Goal: Information Seeking & Learning: Learn about a topic

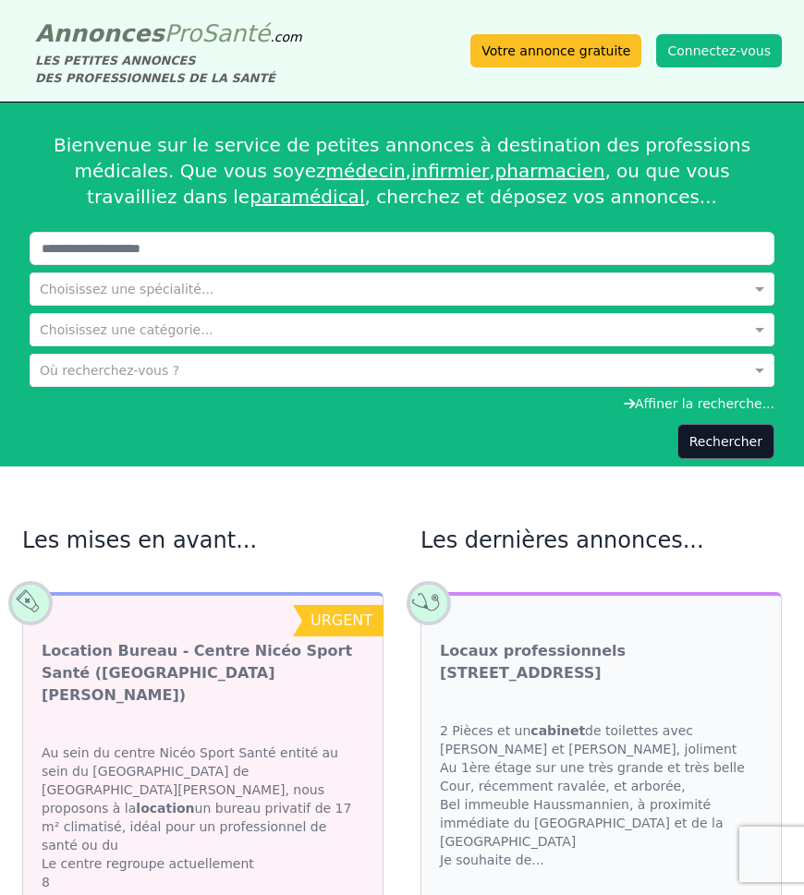
click at [79, 367] on input "text" at bounding box center [383, 368] width 687 height 18
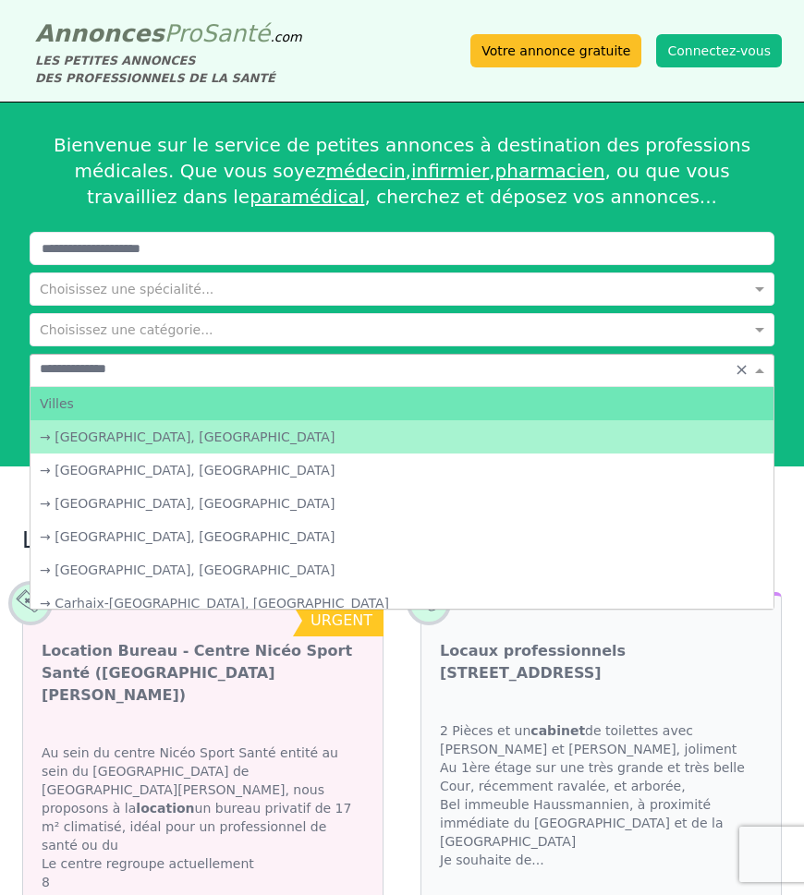
type input "**********"
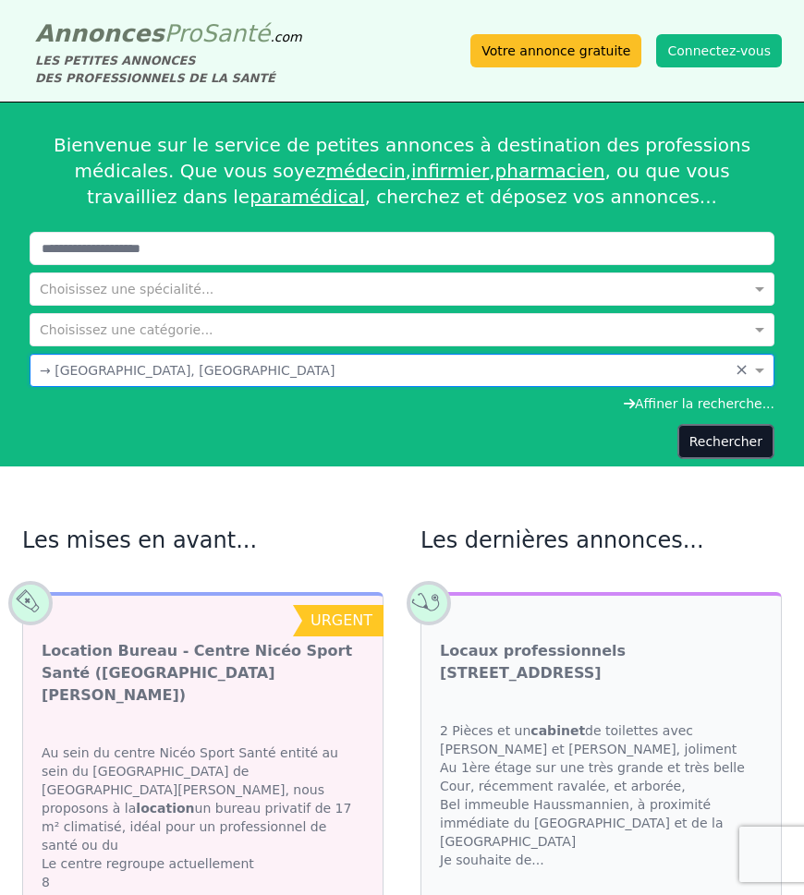
click at [729, 442] on button "Rechercher" at bounding box center [725, 441] width 97 height 35
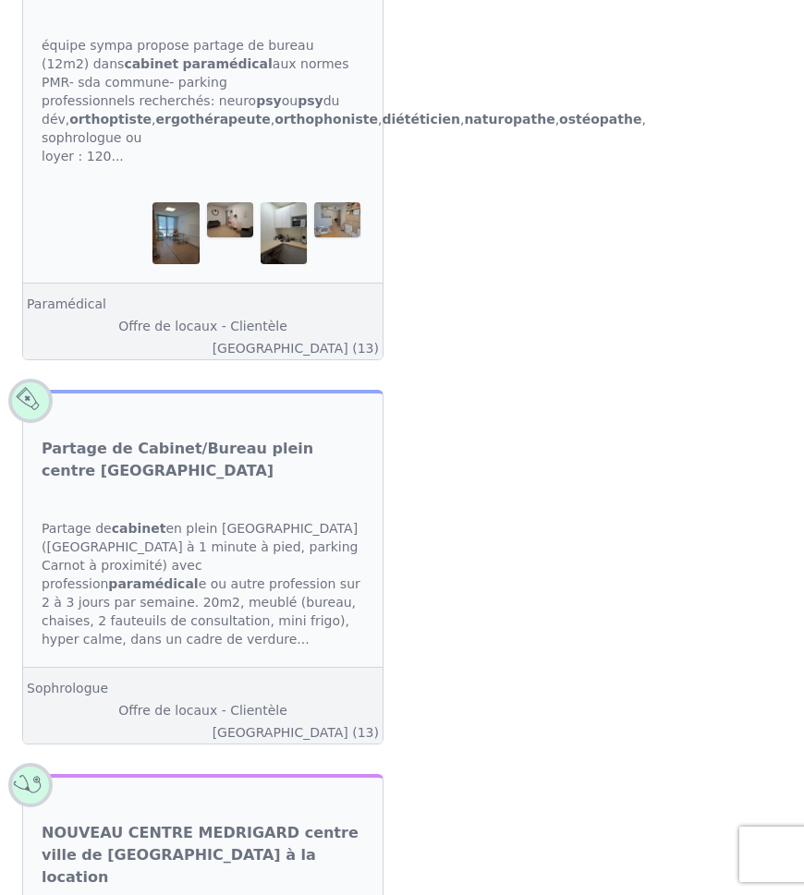
scroll to position [3562, 0]
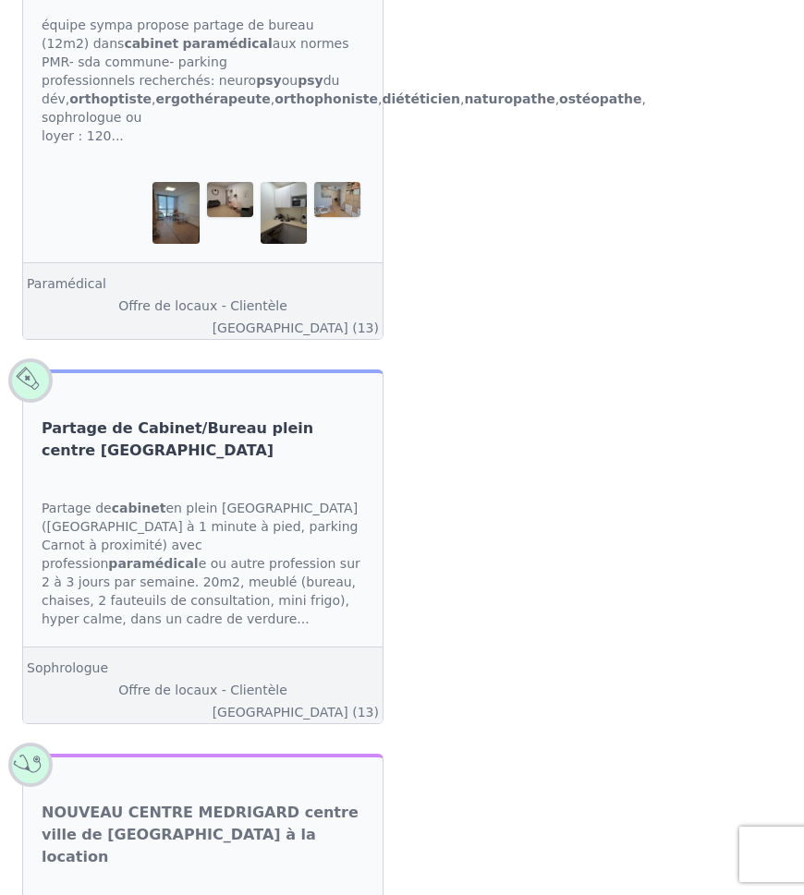
click at [252, 462] on link "Partage de Cabinet/Bureau plein centre [GEOGRAPHIC_DATA]" at bounding box center [203, 440] width 322 height 44
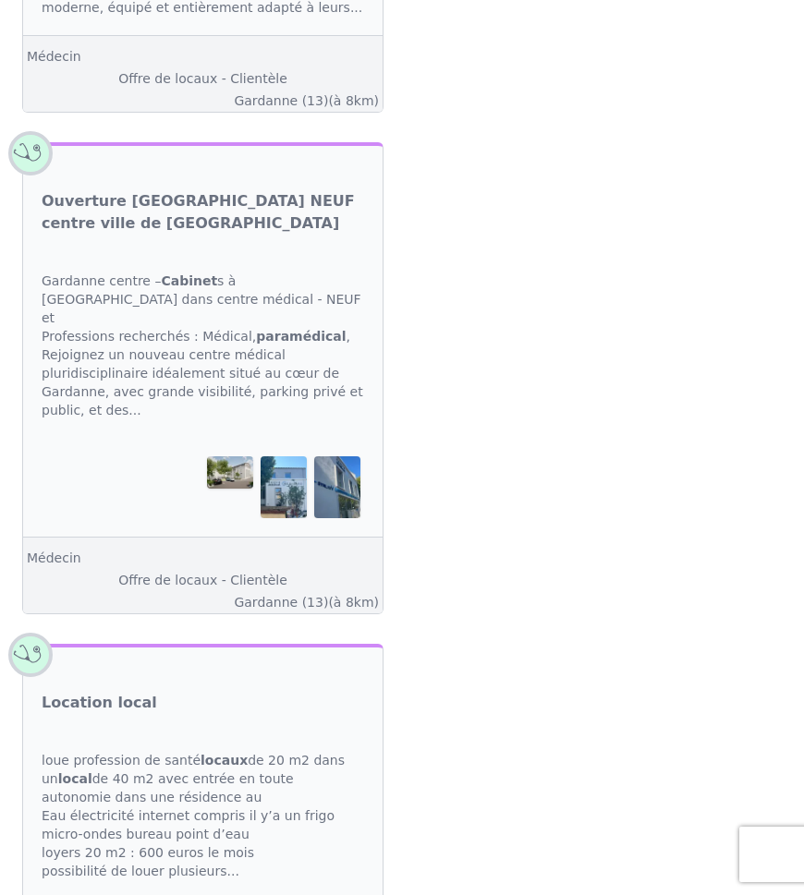
scroll to position [4579, 0]
click at [246, 457] on img at bounding box center [230, 473] width 46 height 32
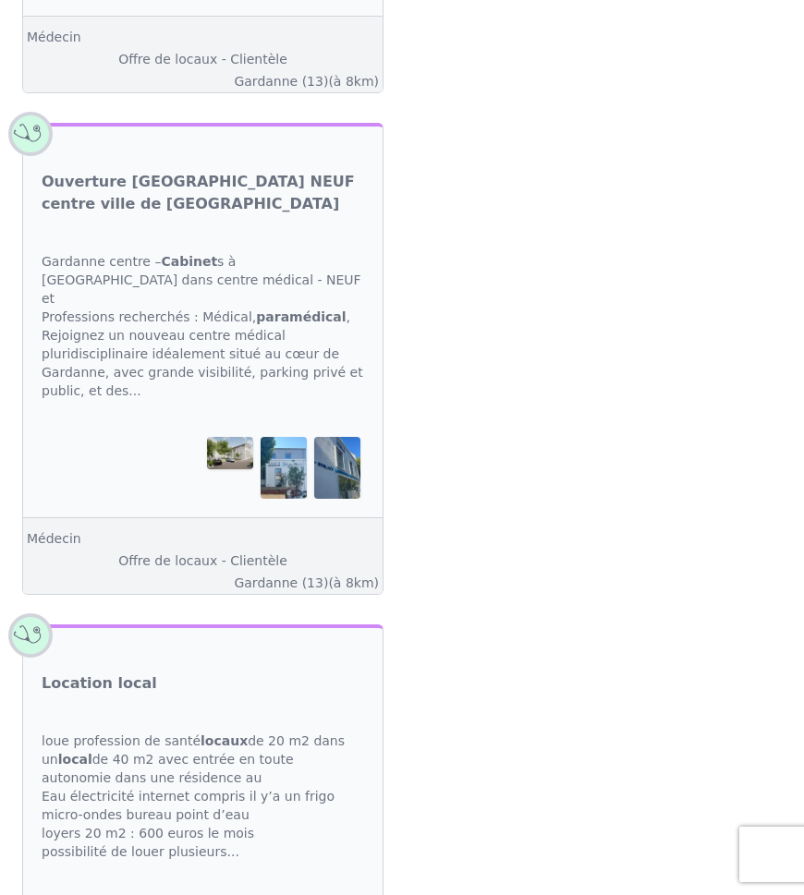
scroll to position [4600, 0]
click at [206, 170] on link "Ouverture [GEOGRAPHIC_DATA] NEUF centre ville de [GEOGRAPHIC_DATA]" at bounding box center [203, 192] width 322 height 44
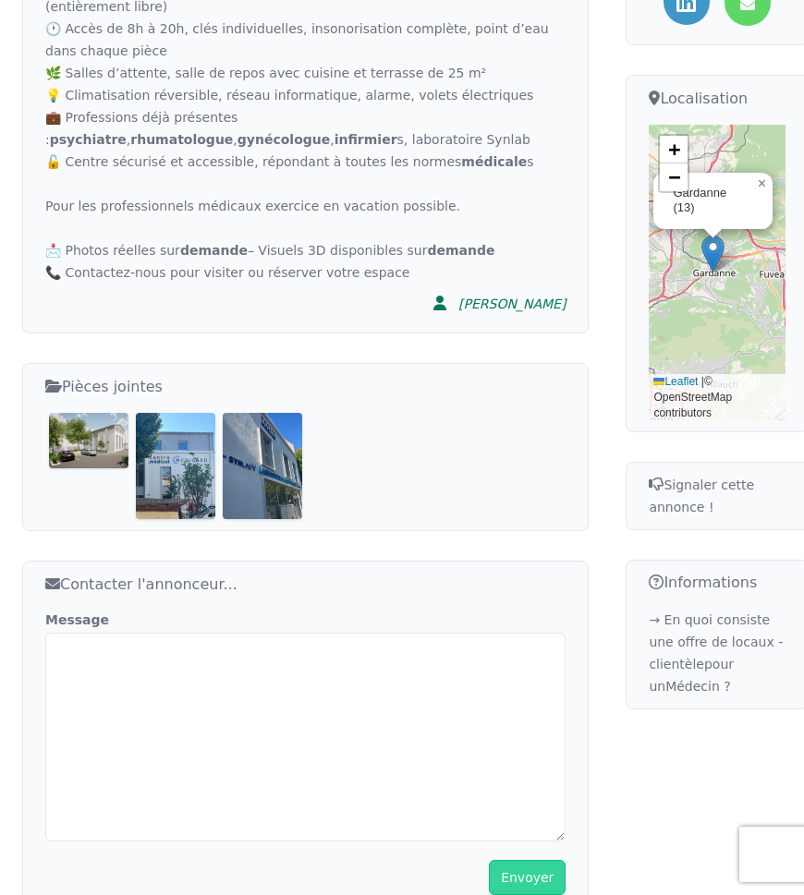
scroll to position [917, 0]
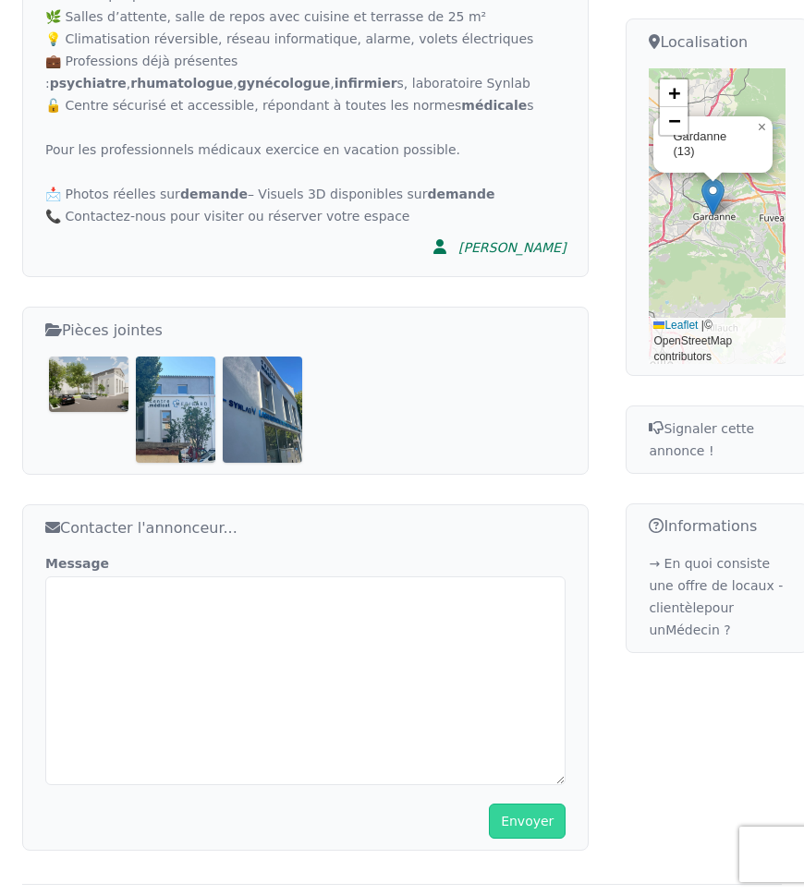
click at [96, 393] on img at bounding box center [88, 384] width 79 height 55
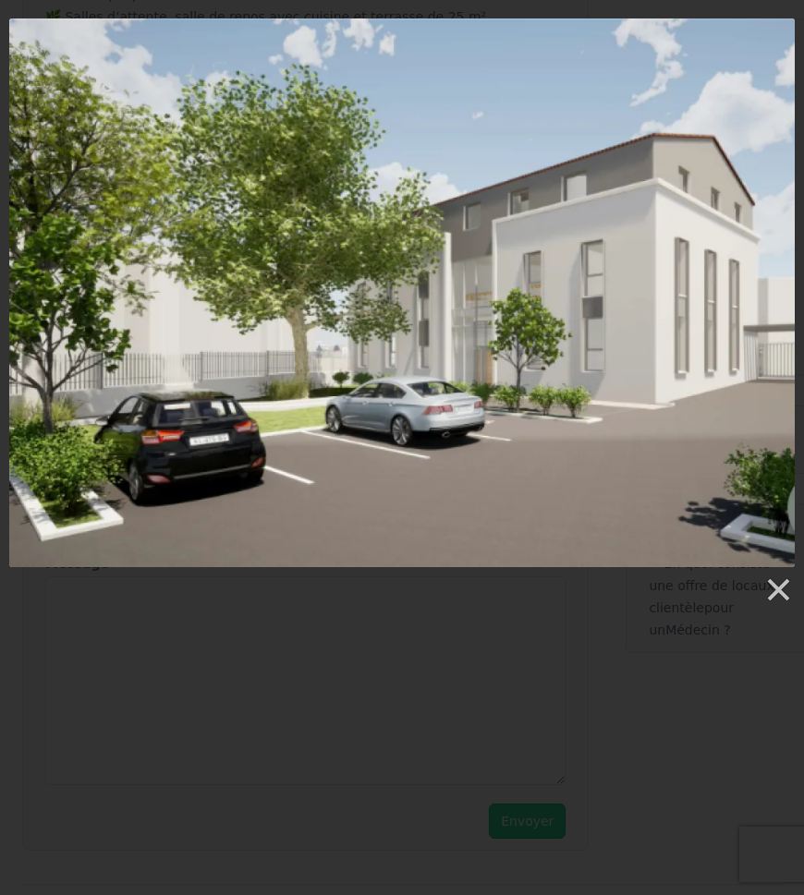
click at [767, 284] on link at bounding box center [543, 292] width 503 height 549
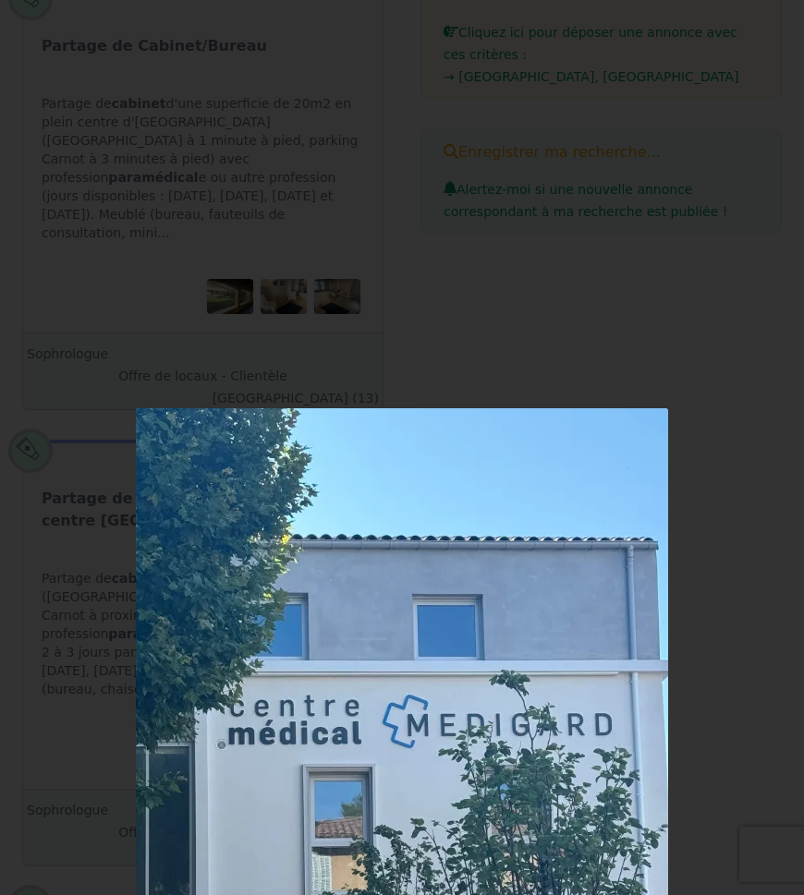
scroll to position [499, 0]
